Goal: Task Accomplishment & Management: Use online tool/utility

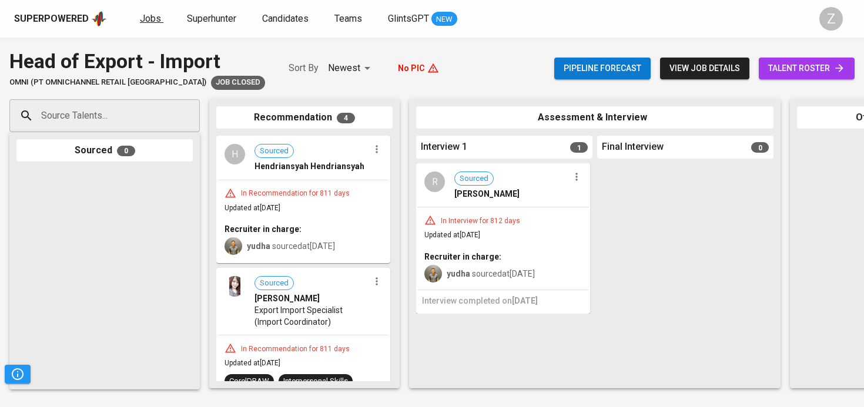
click at [151, 15] on span "Jobs" at bounding box center [150, 18] width 21 height 11
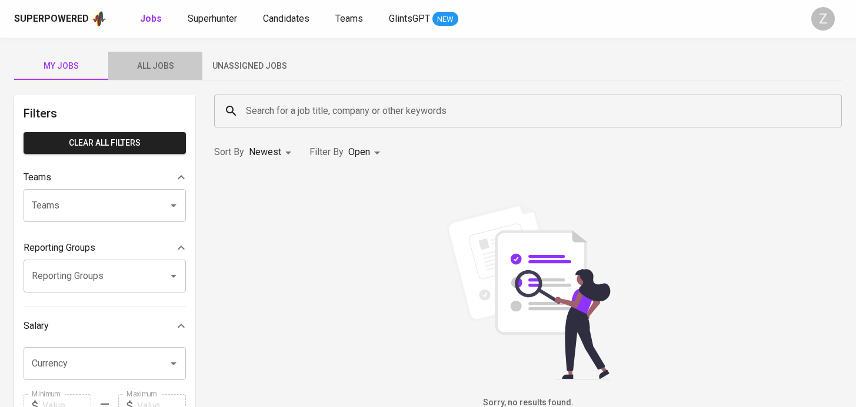
click at [162, 61] on span "All Jobs" at bounding box center [155, 66] width 80 height 15
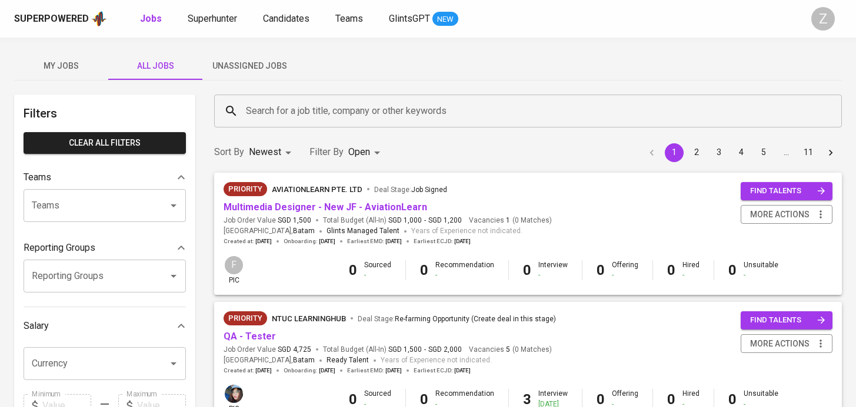
click at [221, 64] on span "Unassigned Jobs" at bounding box center [249, 66] width 80 height 15
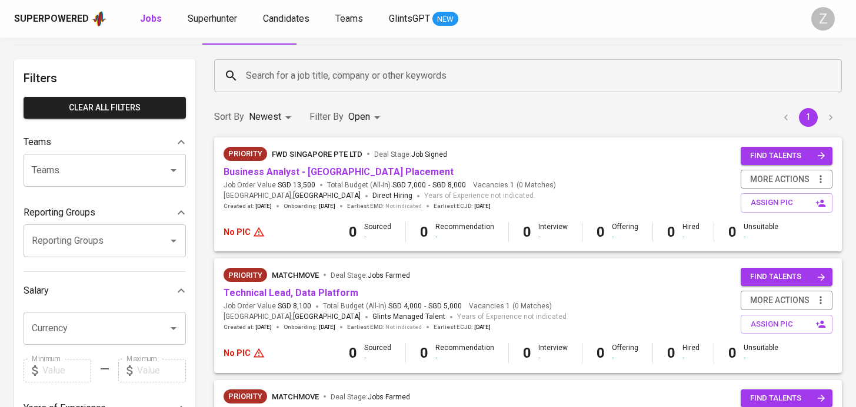
scroll to position [51, 0]
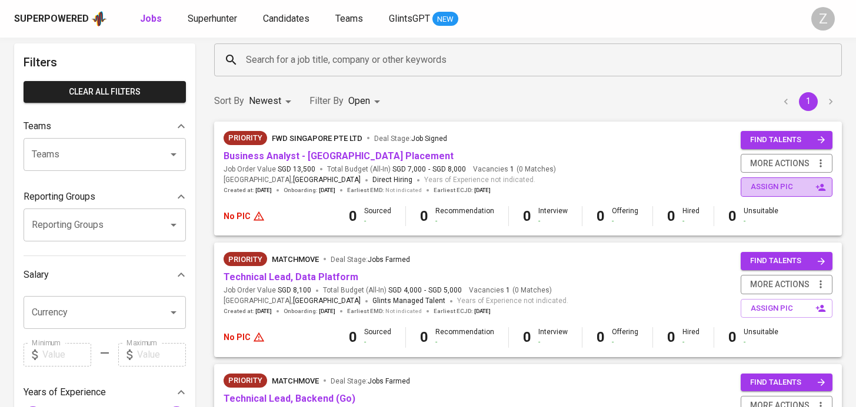
click at [804, 187] on span "assign pic" at bounding box center [787, 188] width 74 height 14
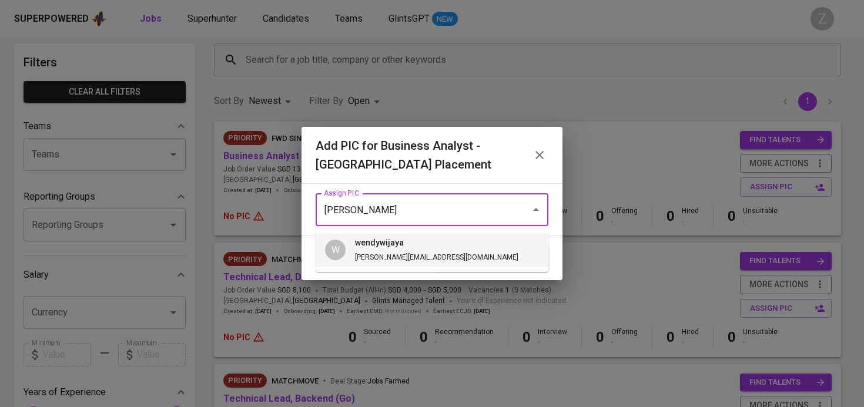
click at [365, 244] on h6 "wendywijaya" at bounding box center [436, 243] width 163 height 13
type input "wendywijaya"
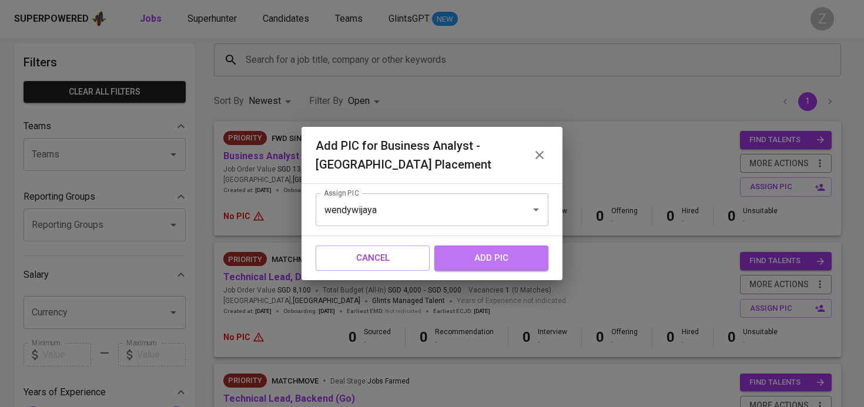
click at [473, 256] on span "add pic" at bounding box center [491, 257] width 88 height 15
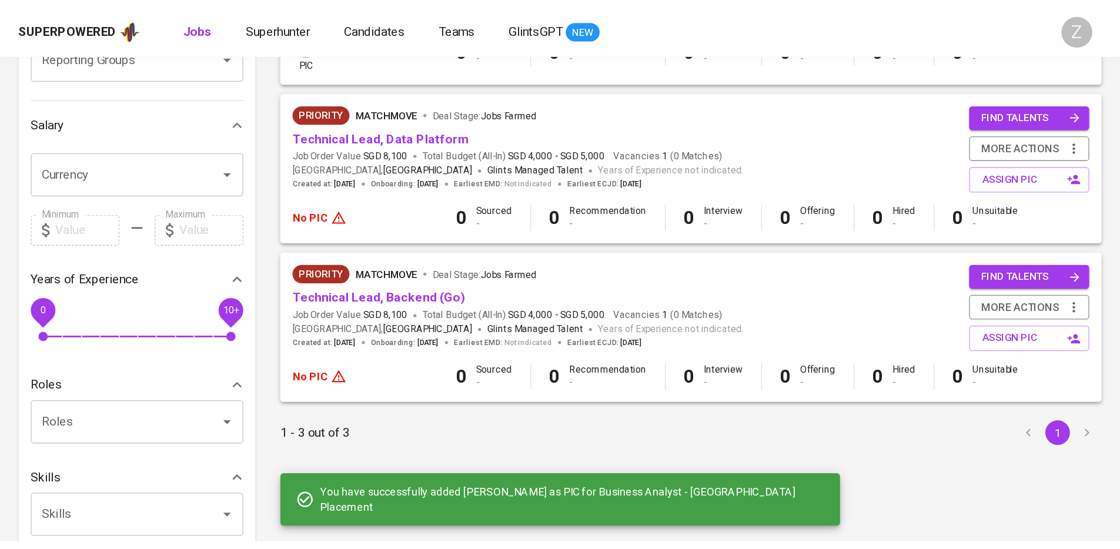
scroll to position [236, 0]
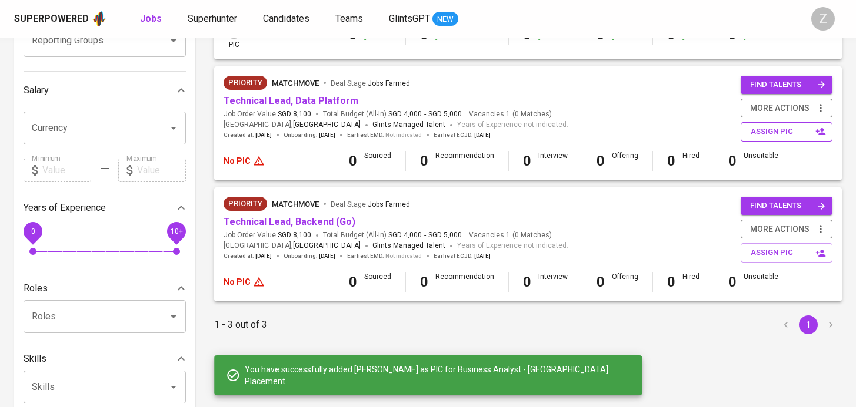
click at [750, 128] on span "assign pic" at bounding box center [787, 132] width 74 height 14
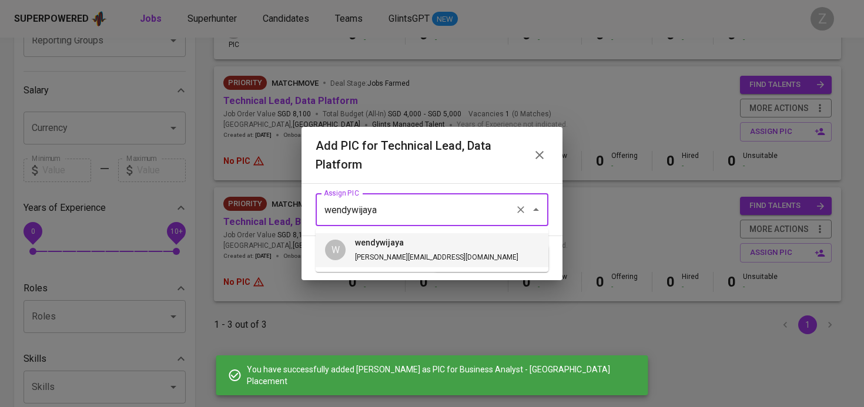
click at [395, 207] on input "wendywijaya" at bounding box center [415, 210] width 189 height 22
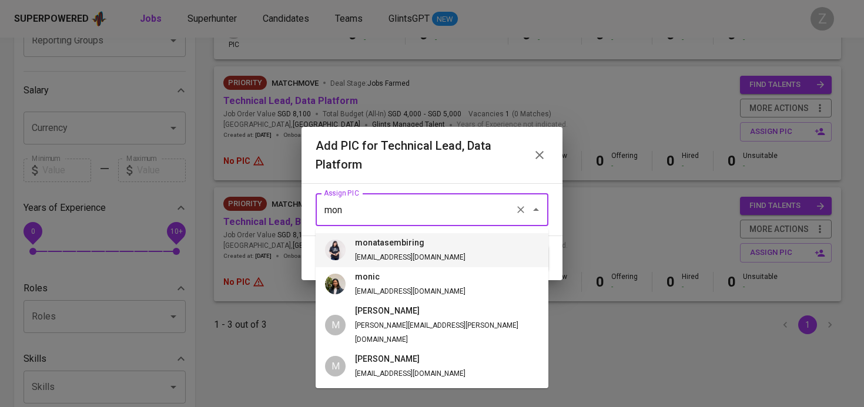
click at [391, 249] on h6 "monatasembiring" at bounding box center [410, 243] width 111 height 13
type input "monatasembiring"
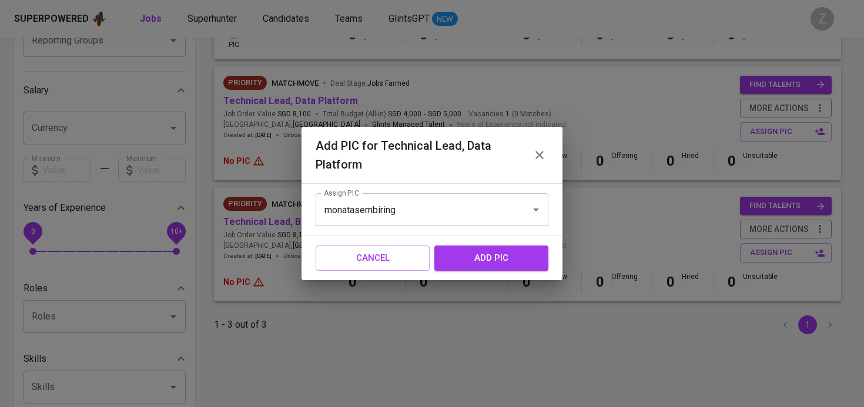
click at [504, 264] on span "add pic" at bounding box center [491, 257] width 88 height 15
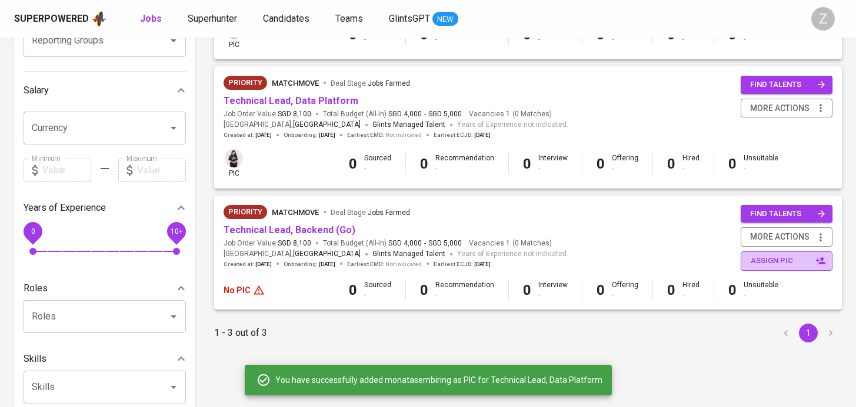
click at [770, 258] on span "assign pic" at bounding box center [787, 262] width 74 height 14
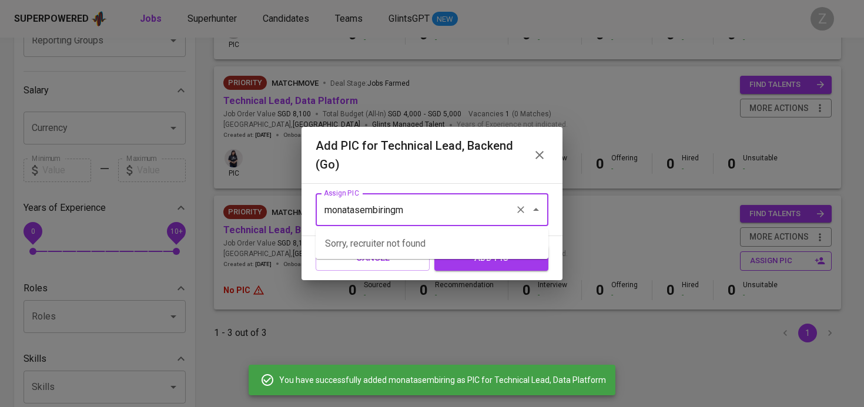
type input "monatasembiring"
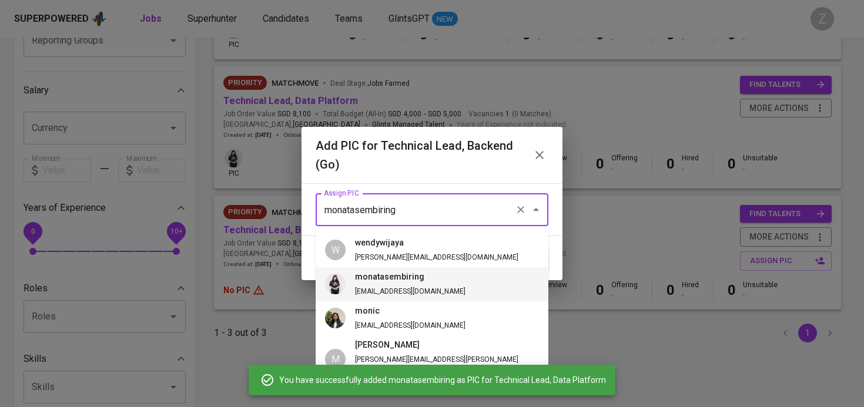
click at [559, 248] on div "Cancel add pic" at bounding box center [432, 258] width 261 height 44
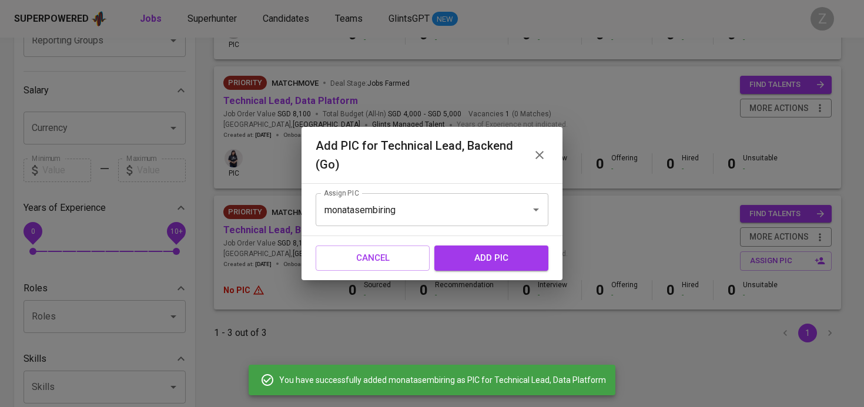
click at [503, 263] on span "add pic" at bounding box center [491, 257] width 88 height 15
